Goal: Information Seeking & Learning: Learn about a topic

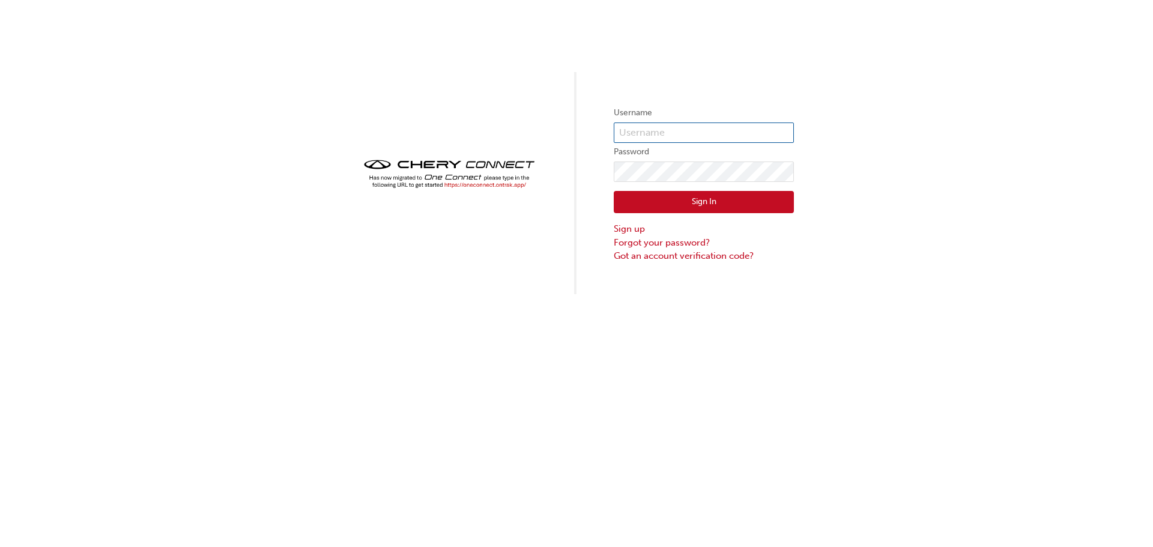
click at [674, 133] on input "text" at bounding box center [704, 133] width 180 height 20
type input "CHAU1827"
click at [690, 199] on button "Sign In" at bounding box center [704, 202] width 180 height 23
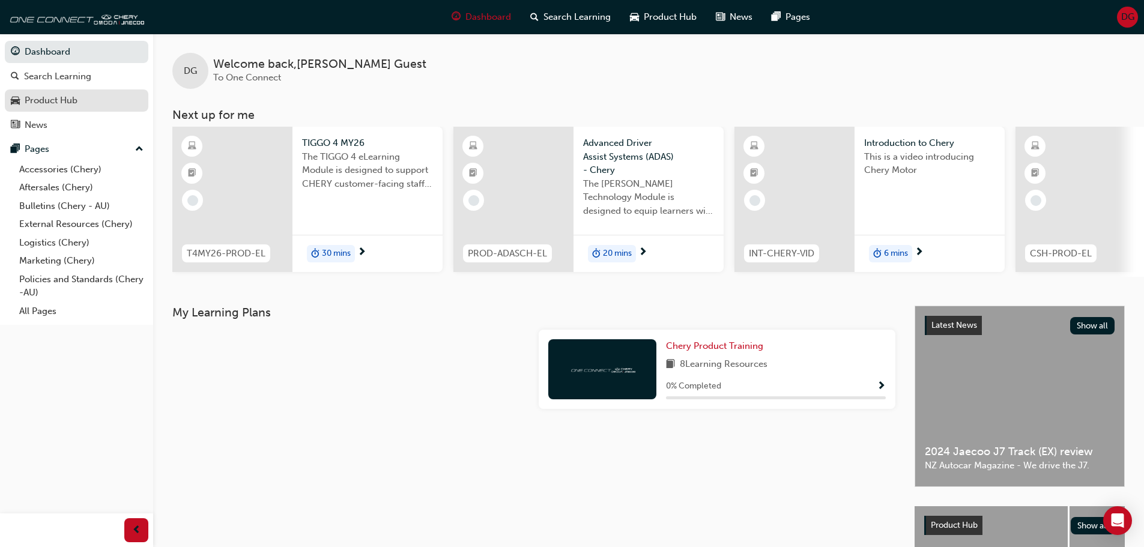
click at [50, 94] on div "Product Hub" at bounding box center [51, 101] width 53 height 14
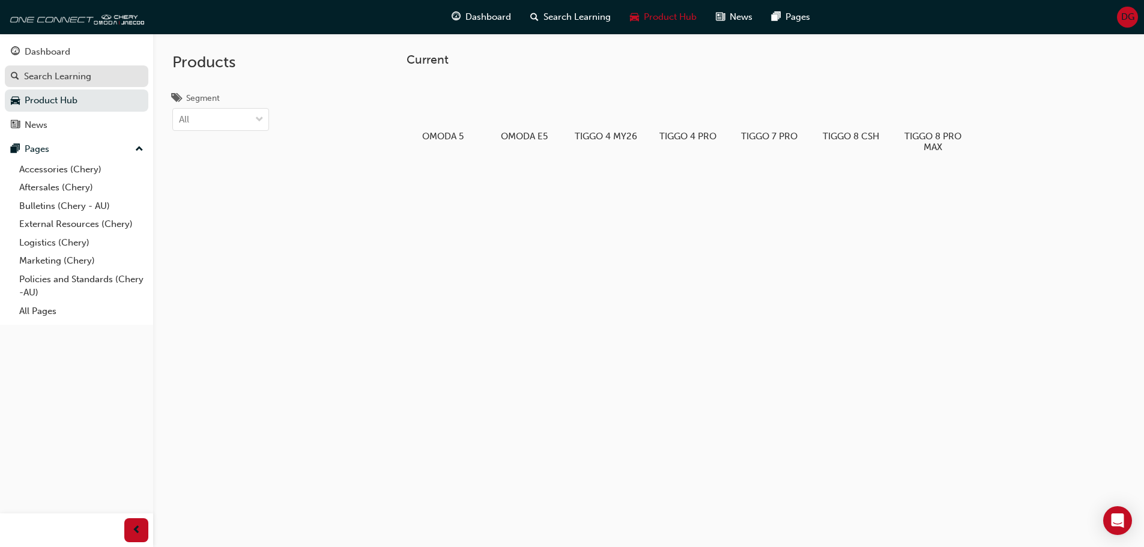
click at [47, 72] on div "Search Learning" at bounding box center [57, 77] width 67 height 14
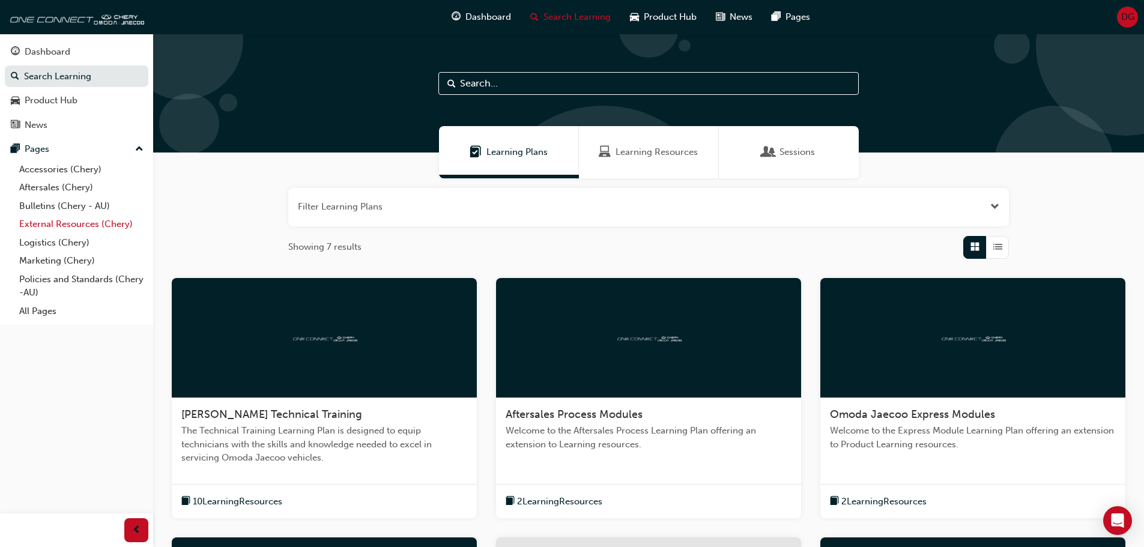
click at [82, 224] on link "External Resources (Chery)" at bounding box center [81, 224] width 134 height 19
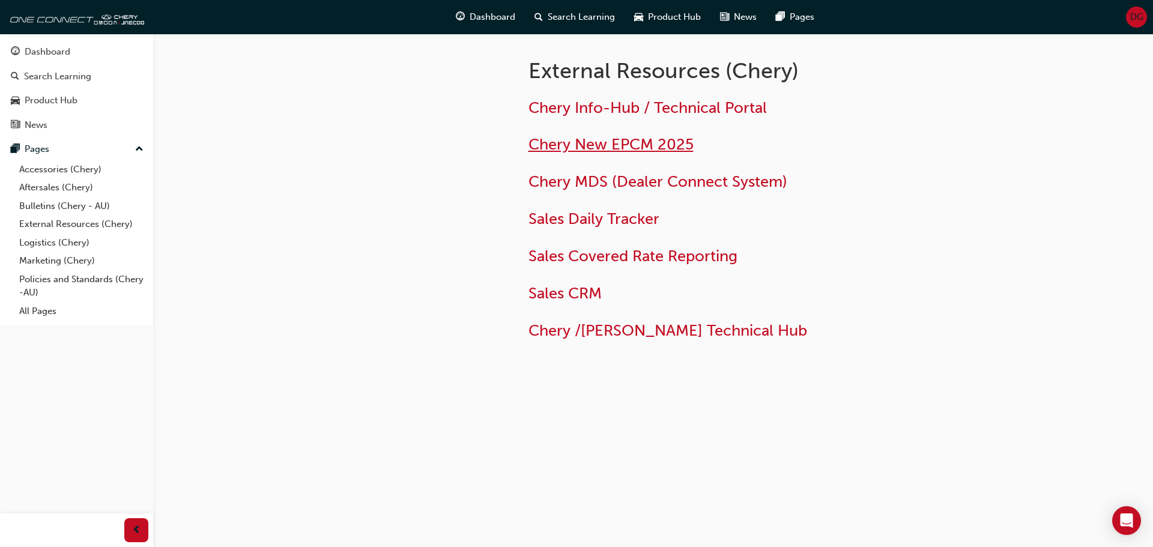
click at [654, 148] on span "Chery New EPCM 2025" at bounding box center [611, 144] width 165 height 19
